Goal: Check status: Check status

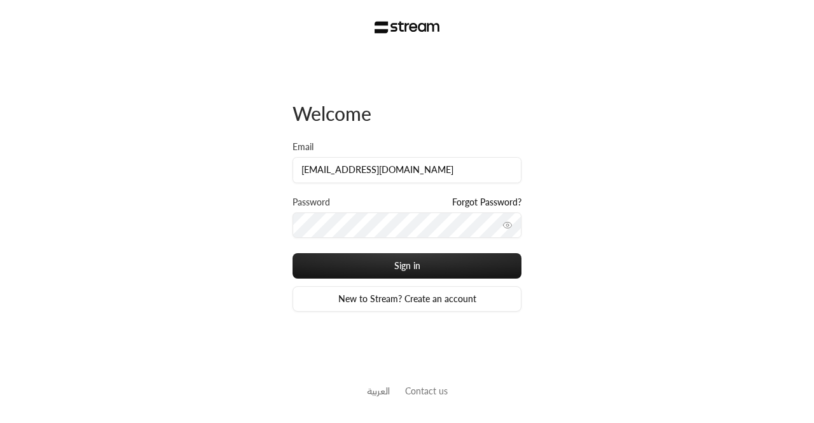
type input "[EMAIL_ADDRESS][DOMAIN_NAME]"
click at [293, 253] on button "Sign in" at bounding box center [407, 265] width 229 height 25
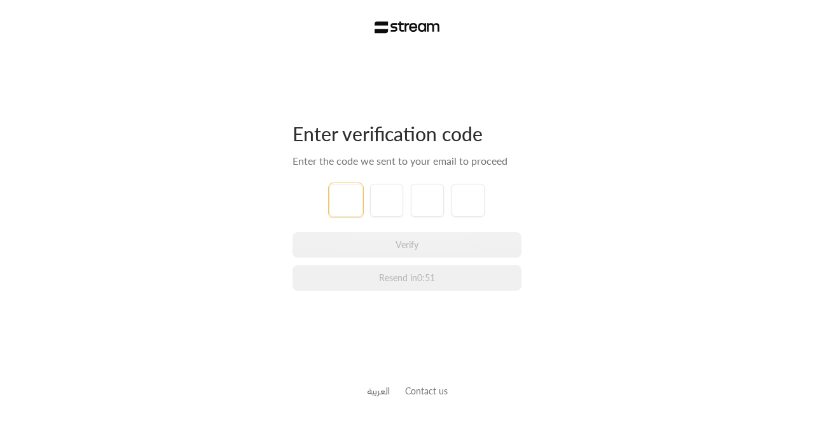
paste input "7"
type input "7"
type input "4"
type input "3"
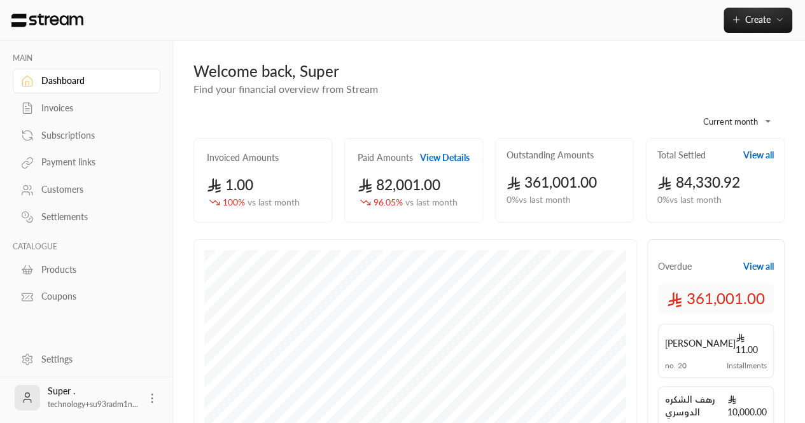
click at [46, 182] on link "Customers" at bounding box center [87, 189] width 148 height 25
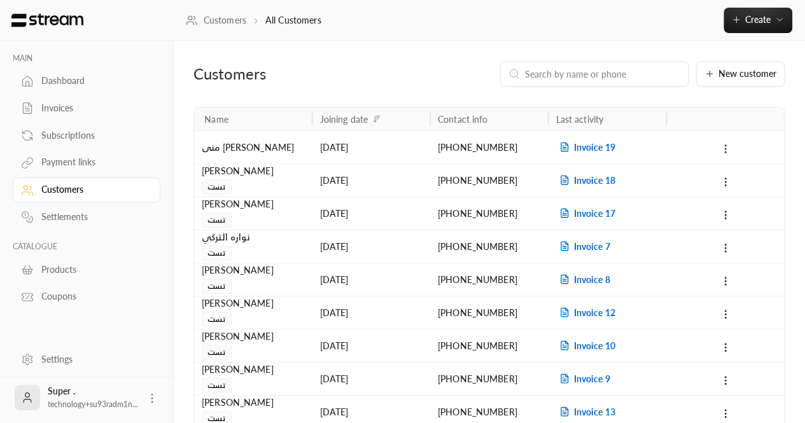
click at [570, 74] on input at bounding box center [602, 74] width 155 height 14
paste input "966546741858"
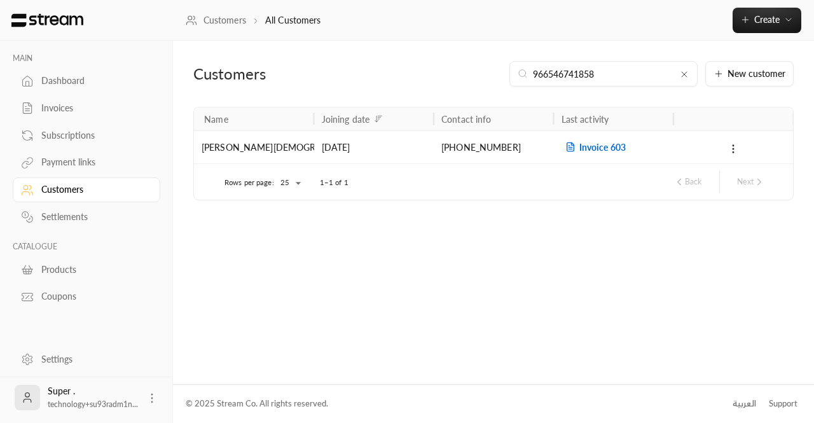
type input "966546741858"
click at [593, 142] on span "Invoice 603" at bounding box center [594, 147] width 64 height 11
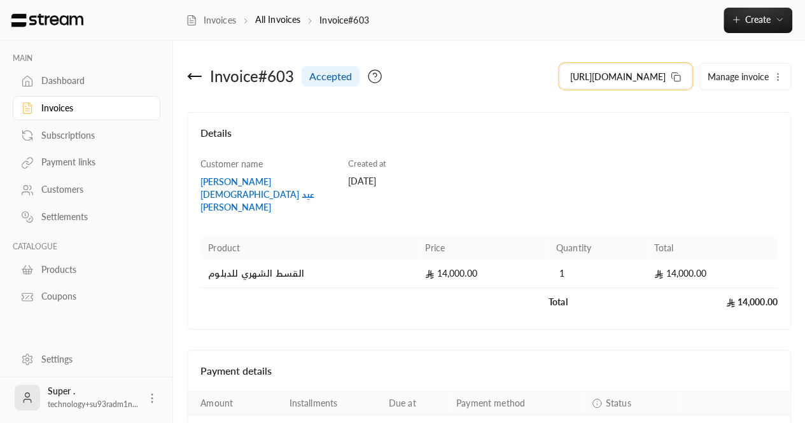
click at [675, 78] on icon at bounding box center [675, 77] width 10 height 10
